Goal: Entertainment & Leisure: Consume media (video, audio)

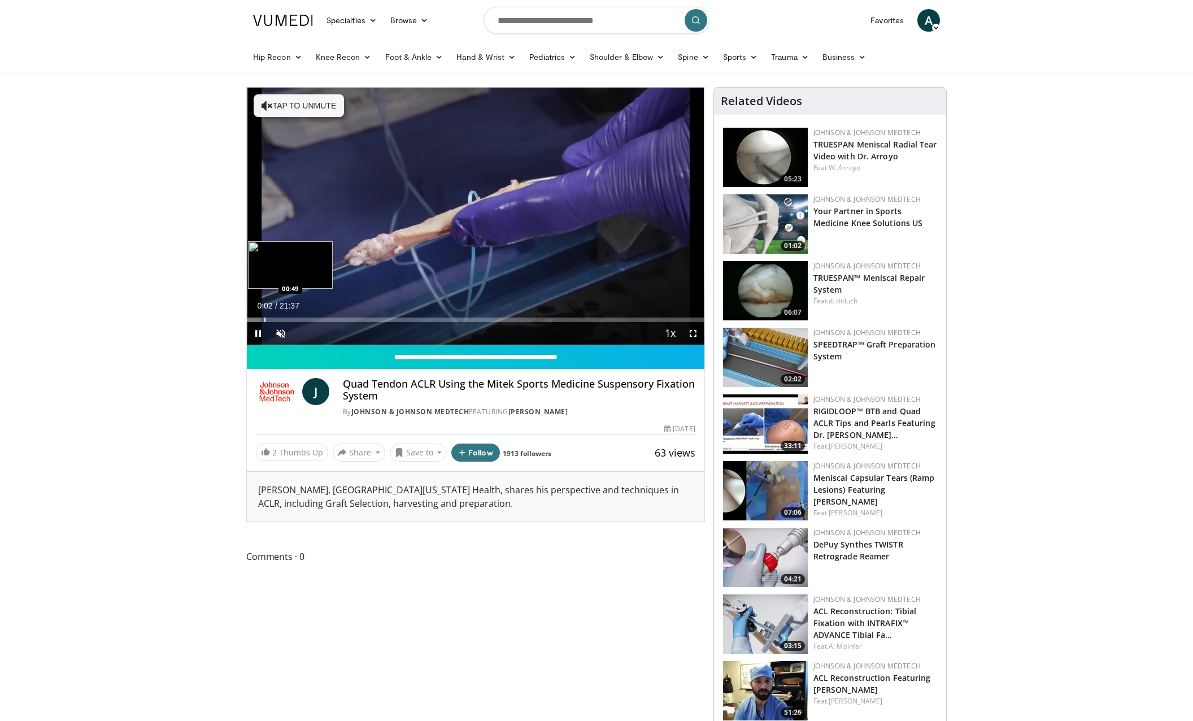
click at [265, 319] on div "Progress Bar" at bounding box center [264, 320] width 1 height 5
drag, startPoint x: 281, startPoint y: 319, endPoint x: 288, endPoint y: 319, distance: 6.8
click at [281, 319] on div "Progress Bar" at bounding box center [281, 320] width 1 height 5
click at [307, 319] on div "10 seconds Tap to unmute" at bounding box center [476, 216] width 458 height 257
drag, startPoint x: 351, startPoint y: 319, endPoint x: 363, endPoint y: 317, distance: 12.1
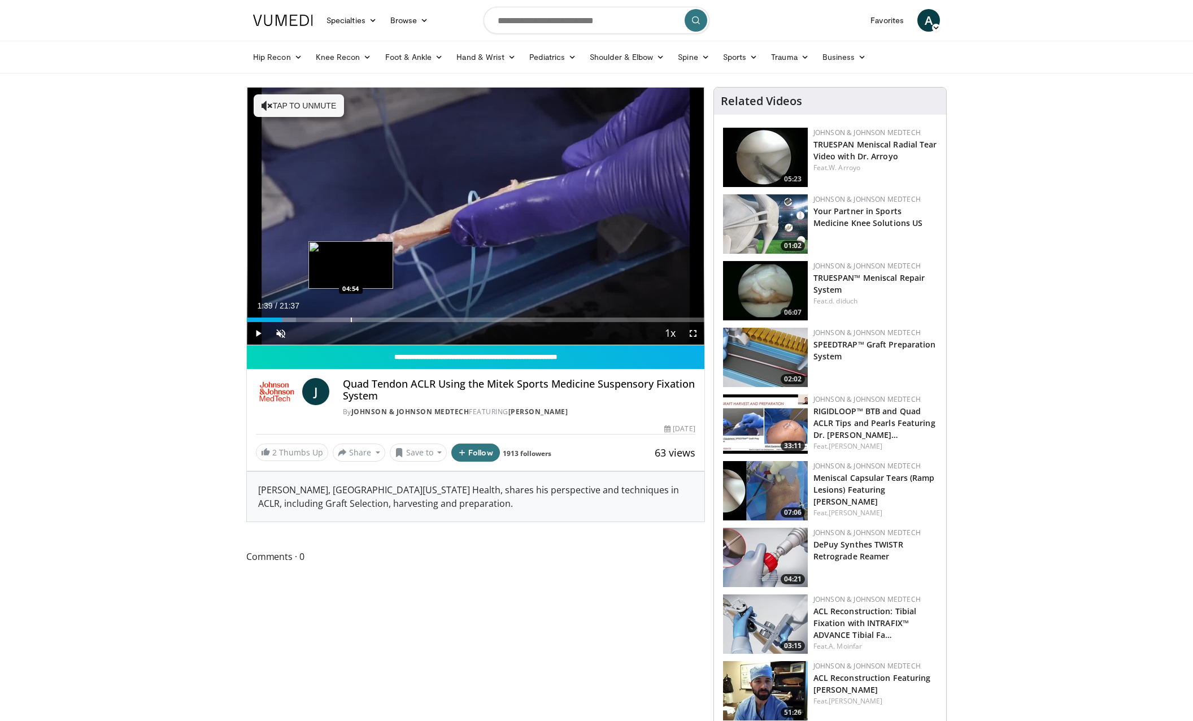
click at [351, 319] on div "Progress Bar" at bounding box center [351, 320] width 1 height 5
